Goal: Task Accomplishment & Management: Use online tool/utility

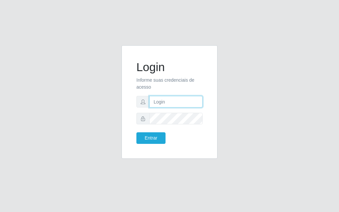
click at [154, 106] on input "text" at bounding box center [175, 102] width 53 height 12
type input "[PERSON_NAME]"
click at [183, 135] on div "Entrar" at bounding box center [169, 138] width 76 height 12
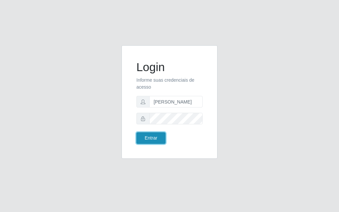
click at [148, 138] on button "Entrar" at bounding box center [150, 138] width 29 height 12
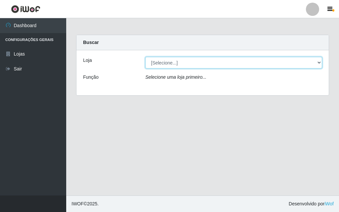
click at [316, 63] on select "[Selecione...] Divino Fogão - [GEOGRAPHIC_DATA]" at bounding box center [233, 63] width 177 height 12
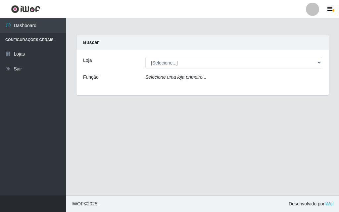
click at [196, 92] on div "Loja [Selecione...] Divino Fogão - Campina Grande Função Selecione uma loja pri…" at bounding box center [202, 72] width 252 height 45
click at [197, 81] on div "Selecione uma loja primeiro..." at bounding box center [233, 79] width 187 height 10
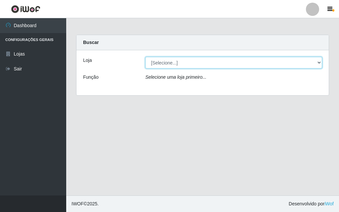
drag, startPoint x: 318, startPoint y: 63, endPoint x: 305, endPoint y: 68, distance: 13.3
click at [318, 63] on select "[Selecione...] Divino Fogão - [GEOGRAPHIC_DATA]" at bounding box center [233, 63] width 177 height 12
select select "499"
click at [145, 57] on select "[Selecione...] Divino Fogão - [GEOGRAPHIC_DATA]" at bounding box center [233, 63] width 177 height 12
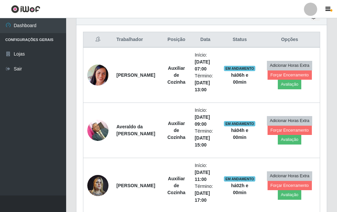
scroll to position [249, 0]
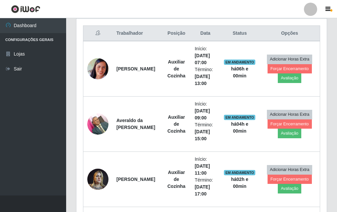
click at [320, 130] on div "Carregando... Buscar Recarregando em 28 segundos... Loja [Selecione...] Divino …" at bounding box center [201, 31] width 271 height 491
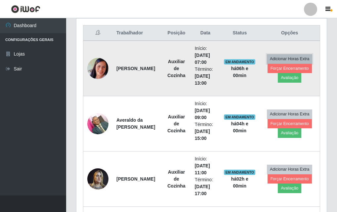
click at [277, 55] on button "Adicionar Horas Extra" at bounding box center [289, 58] width 45 height 9
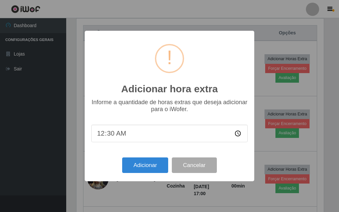
click at [320, 55] on div "Adicionar hora extra × Informe a quantidade de horas extras que deseja adiciona…" at bounding box center [169, 106] width 339 height 212
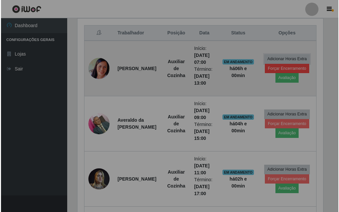
scroll to position [137, 250]
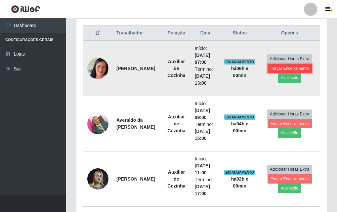
click at [297, 69] on button "Forçar Encerramento" at bounding box center [290, 68] width 44 height 9
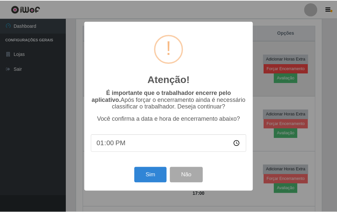
scroll to position [137, 247]
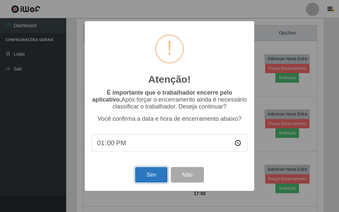
click at [152, 138] on button "Sim" at bounding box center [151, 175] width 32 height 16
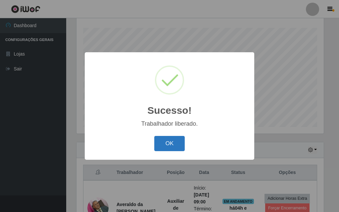
click at [160, 138] on button "OK" at bounding box center [169, 144] width 31 height 16
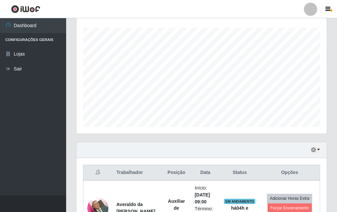
scroll to position [137, 250]
